Goal: Information Seeking & Learning: Learn about a topic

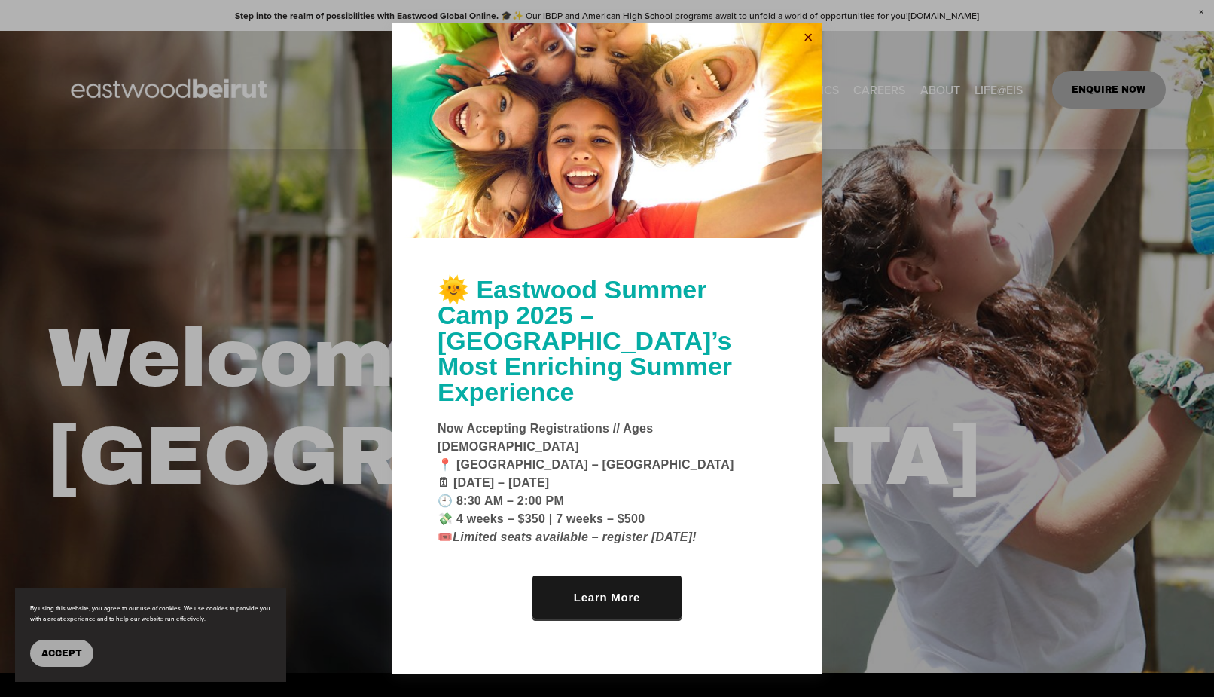
click at [804, 50] on link "Close" at bounding box center [808, 38] width 23 height 24
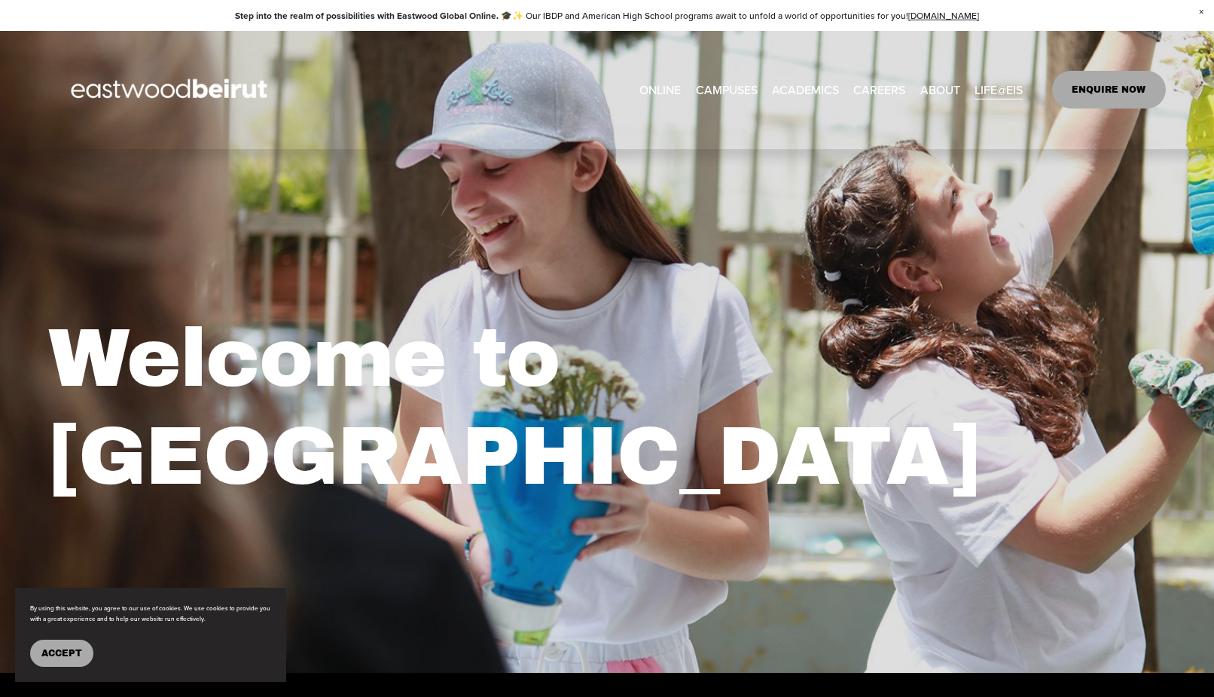
click at [0, 0] on span "Tuition & Financial Aid" at bounding box center [0, 0] width 0 height 0
click at [881, 92] on link "CAREERS" at bounding box center [879, 90] width 52 height 24
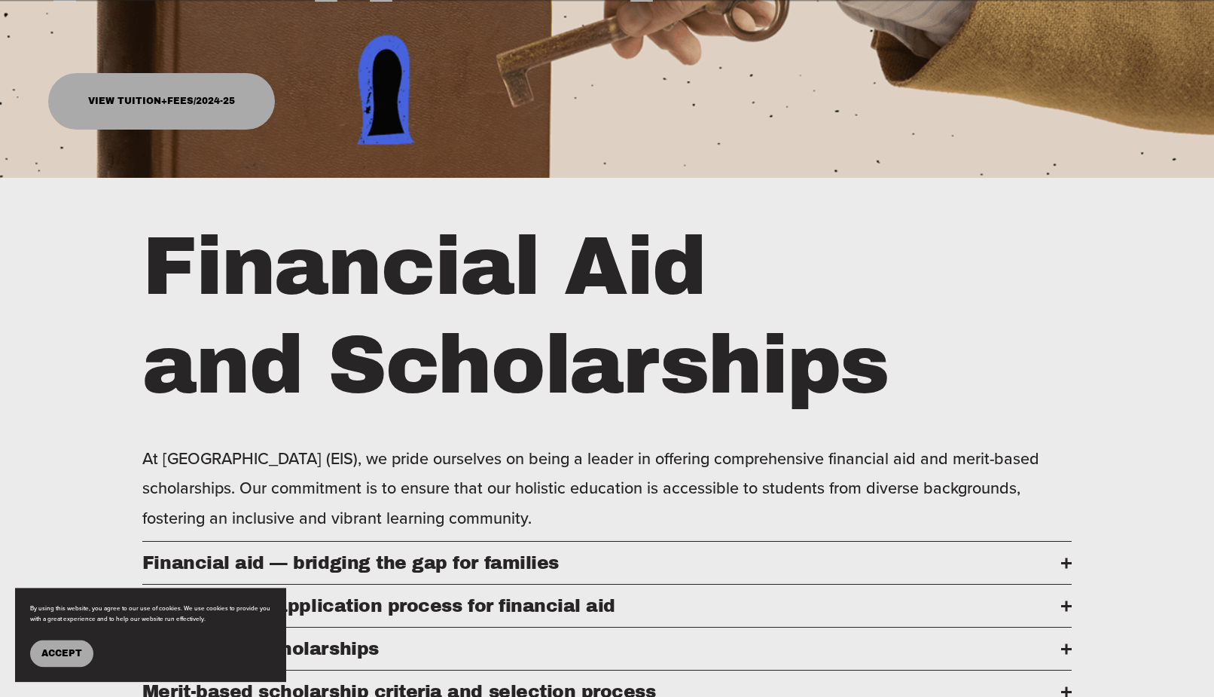
scroll to position [538, 0]
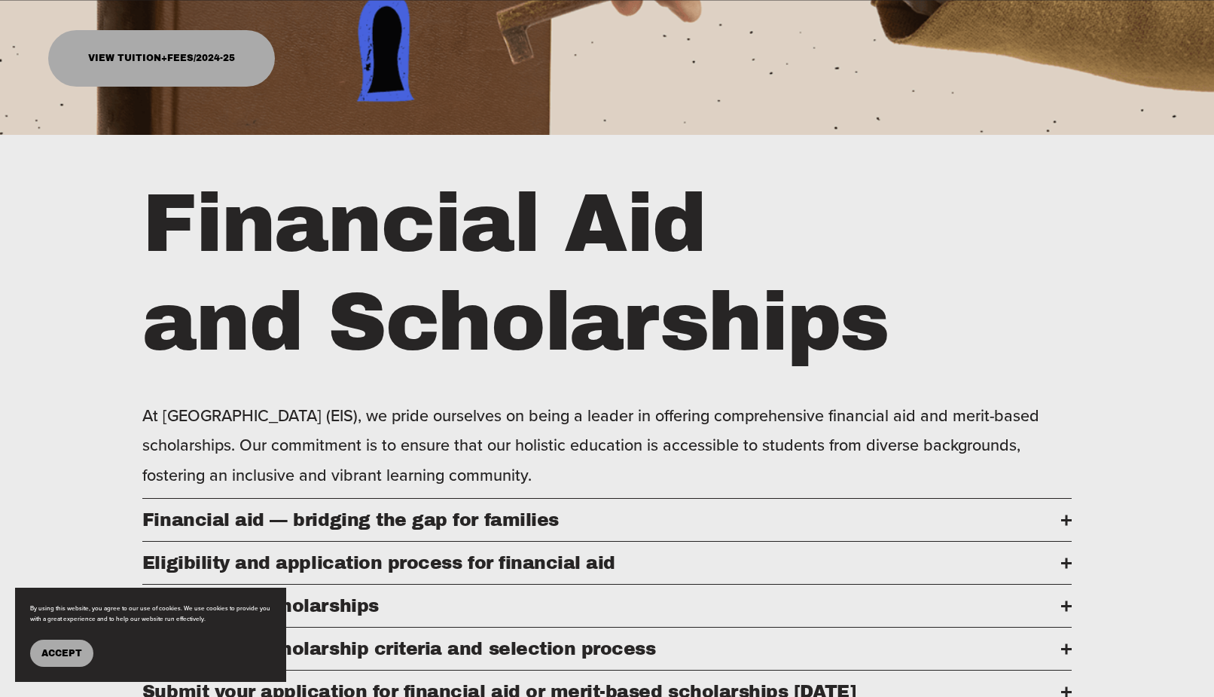
click at [173, 67] on link "View Tuition+Fees/2024-25" at bounding box center [161, 58] width 226 height 56
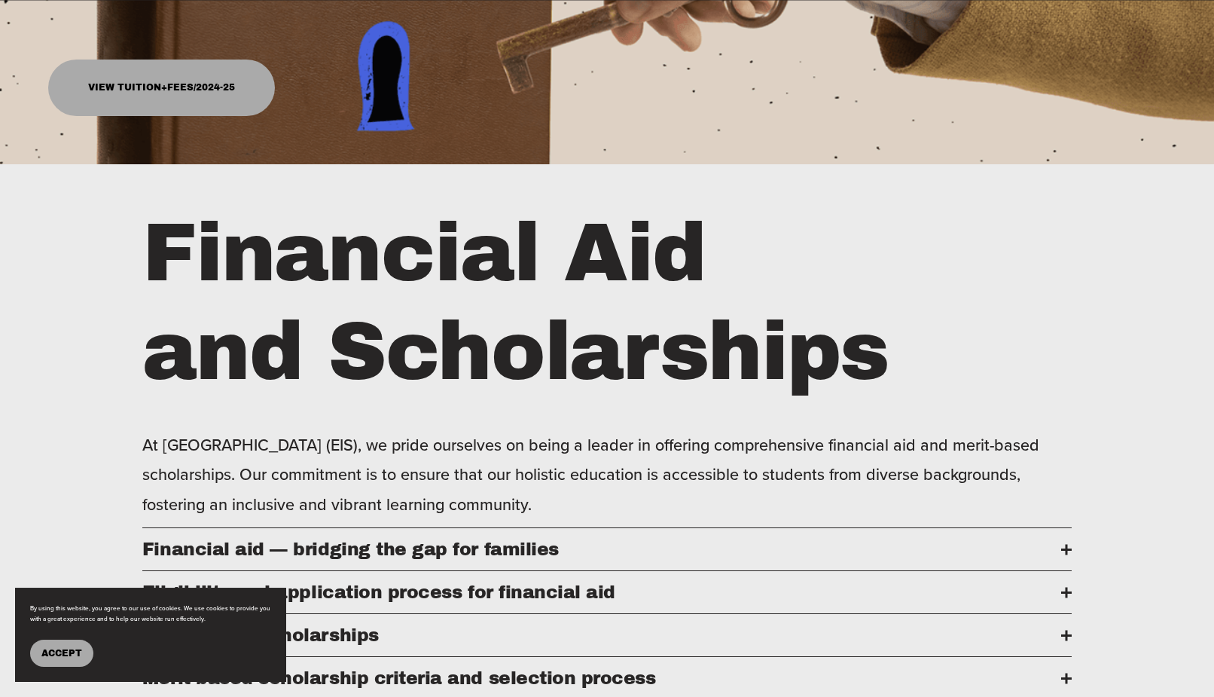
scroll to position [384, 0]
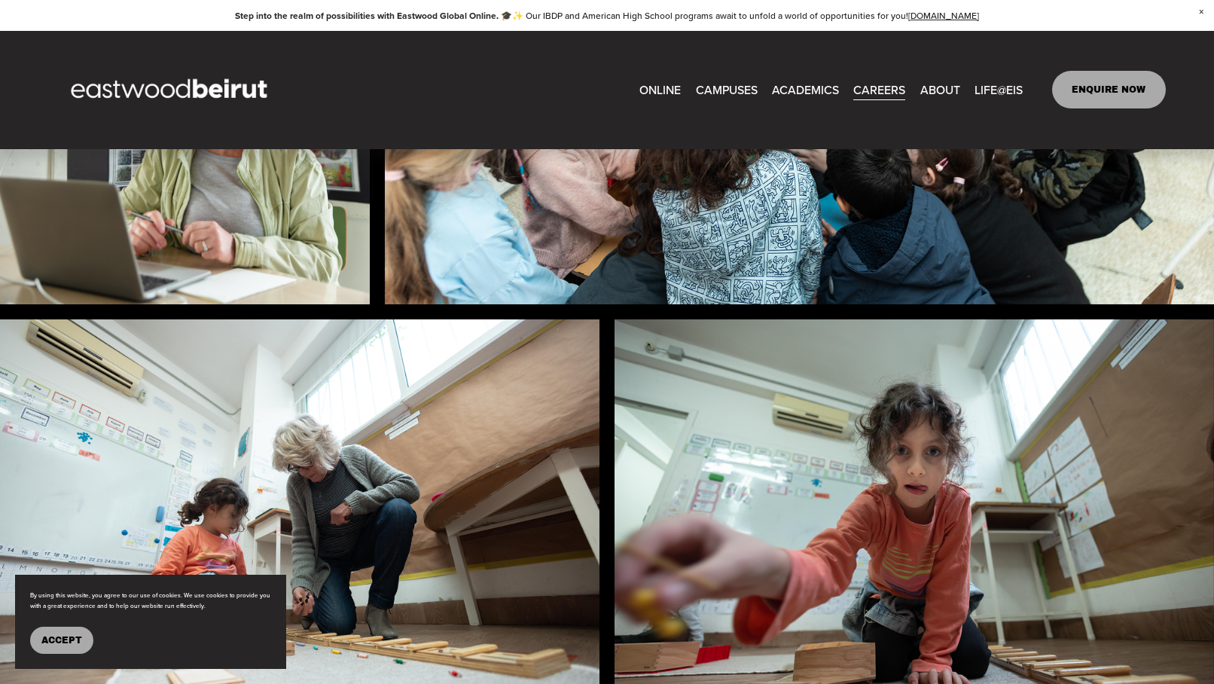
scroll to position [845, 0]
